Goal: Information Seeking & Learning: Understand process/instructions

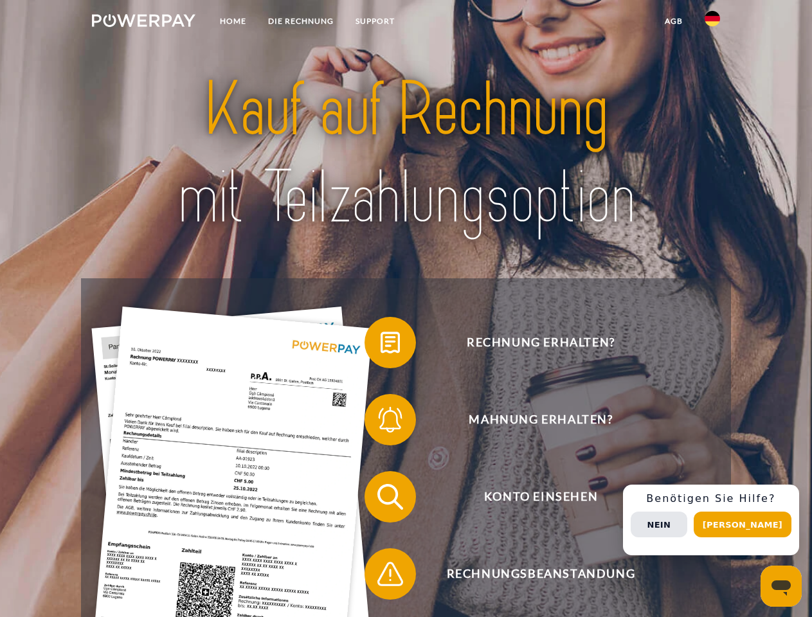
click at [143, 22] on img at bounding box center [143, 20] width 103 height 13
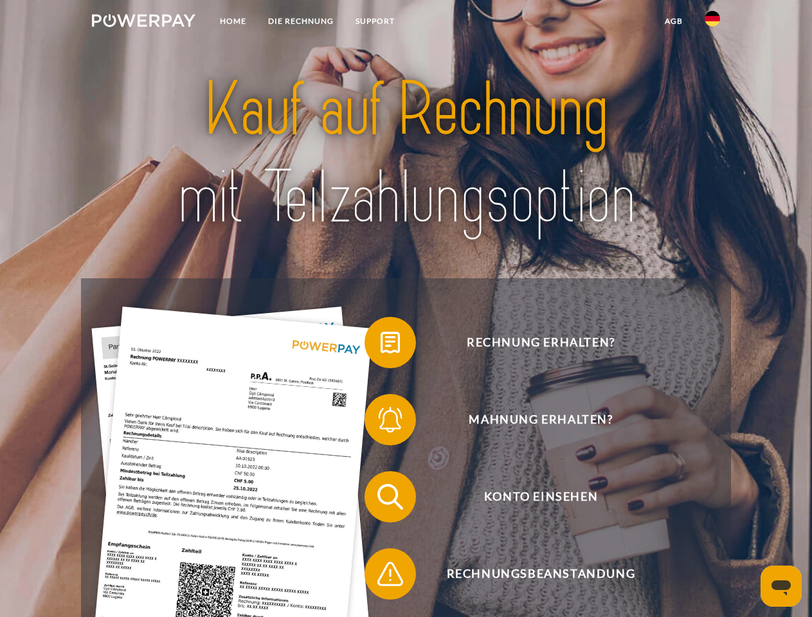
click at [712, 22] on img at bounding box center [712, 18] width 15 height 15
click at [673, 21] on link "agb" at bounding box center [674, 21] width 40 height 23
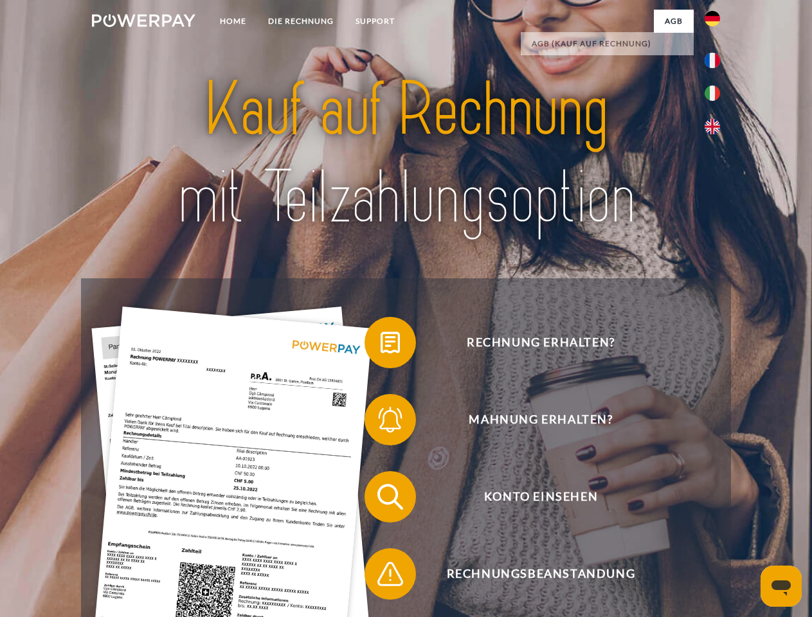
click at [381, 345] on span at bounding box center [371, 342] width 64 height 64
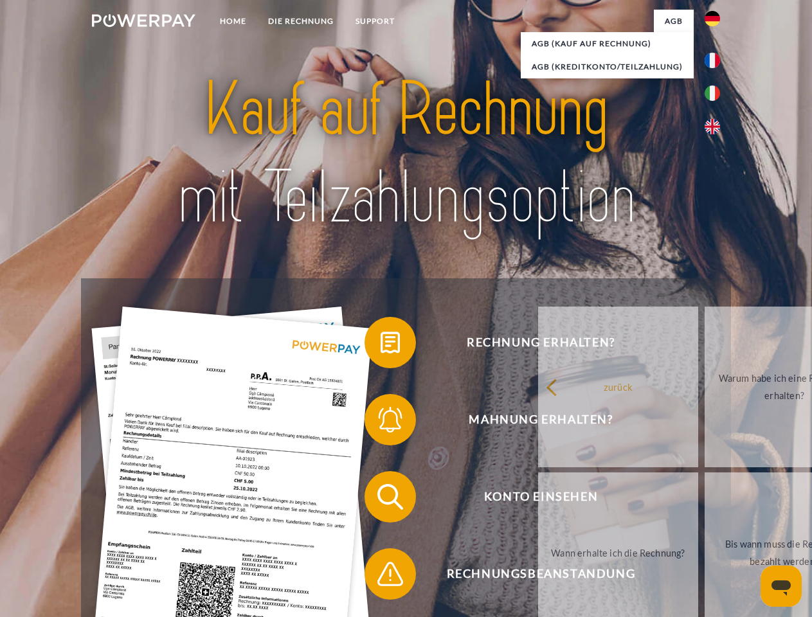
click at [381, 422] on div "Rechnung erhalten? Mahnung erhalten? Konto einsehen" at bounding box center [405, 535] width 649 height 514
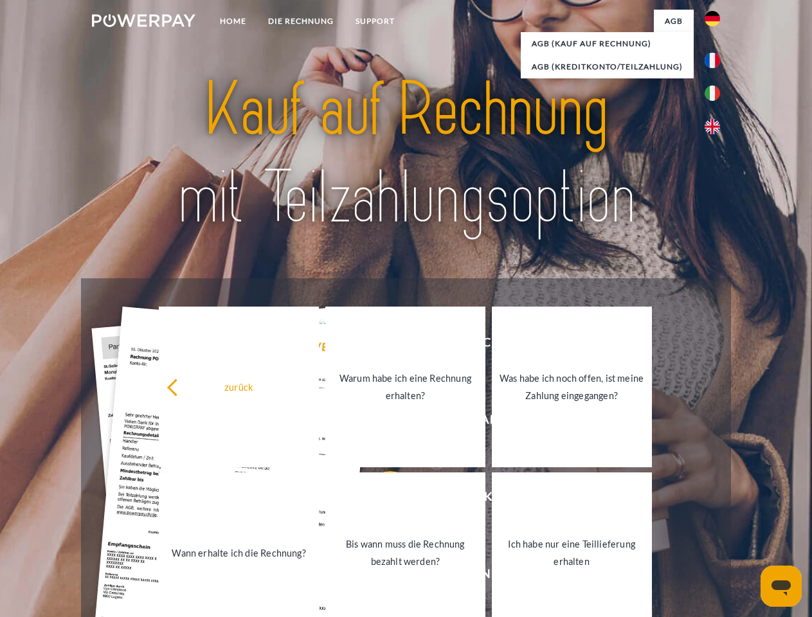
click at [381, 499] on link "Bis wann muss die Rechnung bezahlt werden?" at bounding box center [405, 552] width 160 height 161
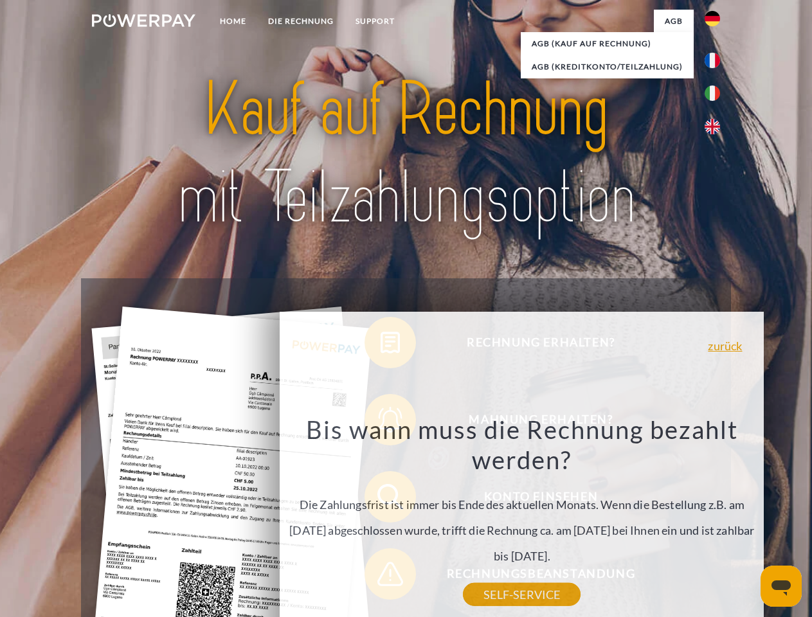
click at [381, 577] on div "Bis wann muss die Rechnung bezahlt werden? Die Zahlungsfrist ist immer bis Ende…" at bounding box center [521, 504] width 469 height 181
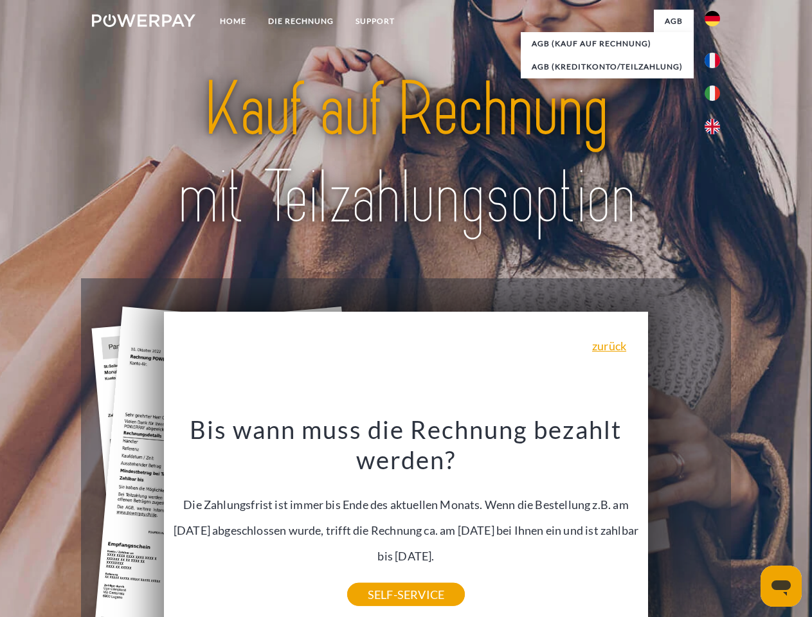
click at [715, 520] on div "Rechnung erhalten? Mahnung erhalten? Konto einsehen" at bounding box center [405, 535] width 649 height 514
click at [684, 523] on span "Konto einsehen" at bounding box center [540, 496] width 315 height 51
click at [747, 525] on header "Home DIE RECHNUNG SUPPORT" at bounding box center [406, 444] width 812 height 888
